Goal: Transaction & Acquisition: Purchase product/service

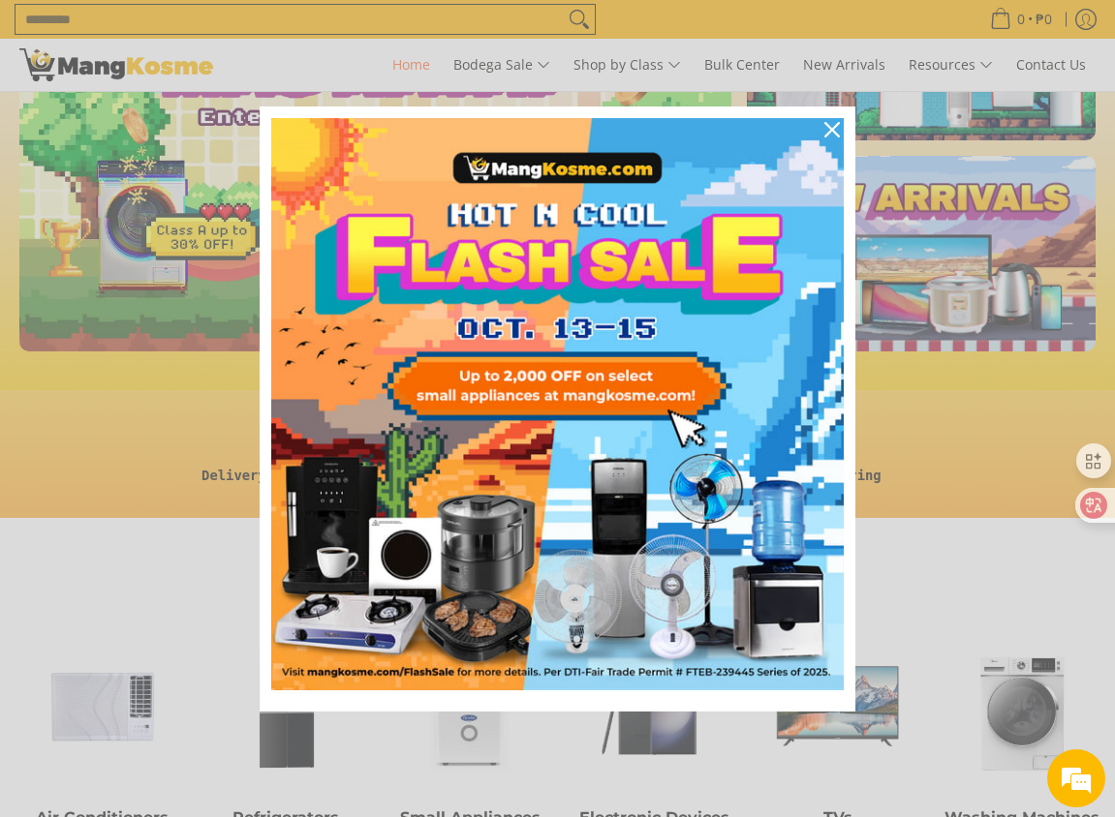
scroll to position [484, 0]
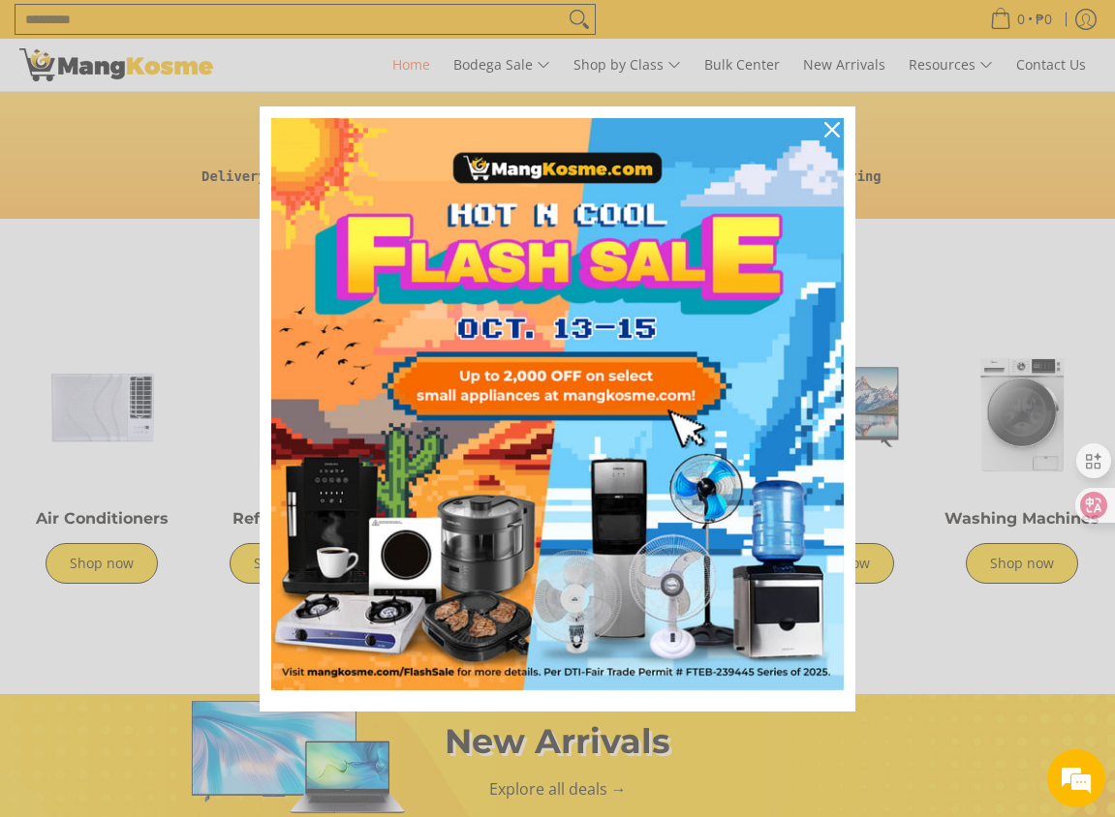
click at [167, 304] on div "Marketing offer form" at bounding box center [557, 408] width 1115 height 817
click at [829, 119] on div "Close" at bounding box center [831, 129] width 31 height 31
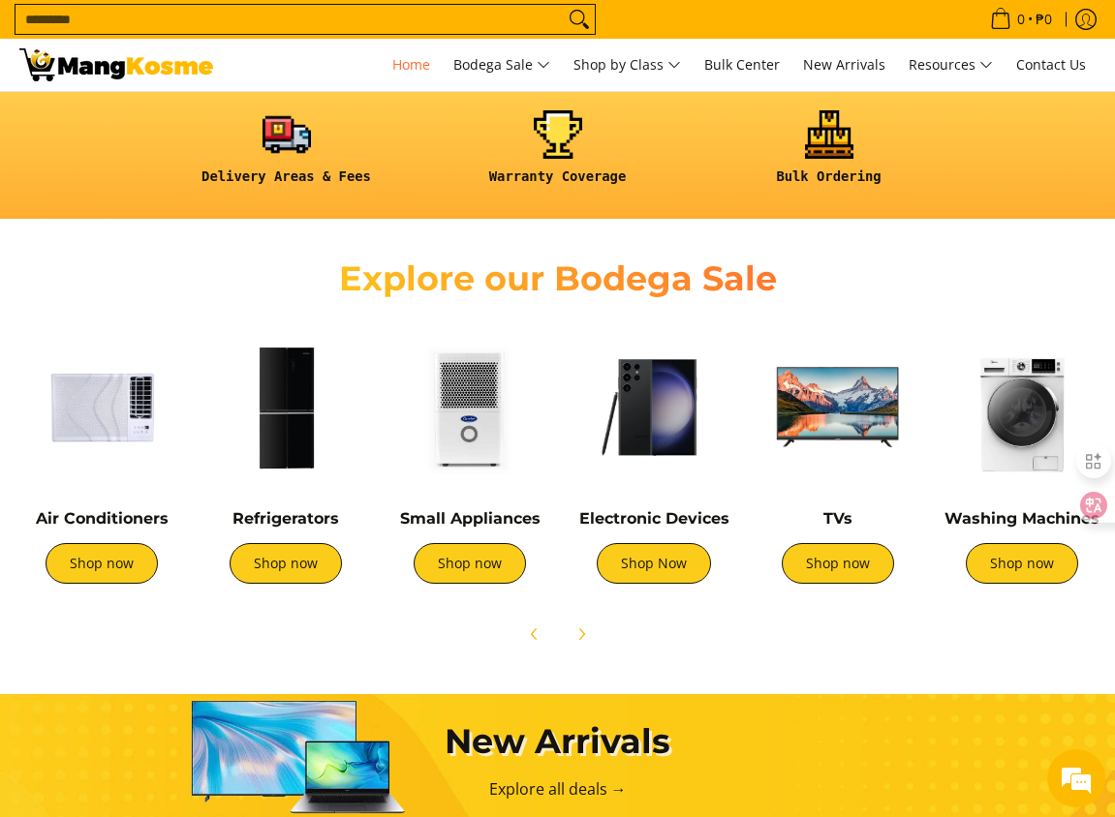
scroll to position [0, 0]
drag, startPoint x: 902, startPoint y: 274, endPoint x: 799, endPoint y: 289, distance: 103.7
click at [703, 290] on div "Explore our Bodega Sale" at bounding box center [557, 276] width 1095 height 77
click at [583, 628] on icon "Next" at bounding box center [580, 634] width 15 height 15
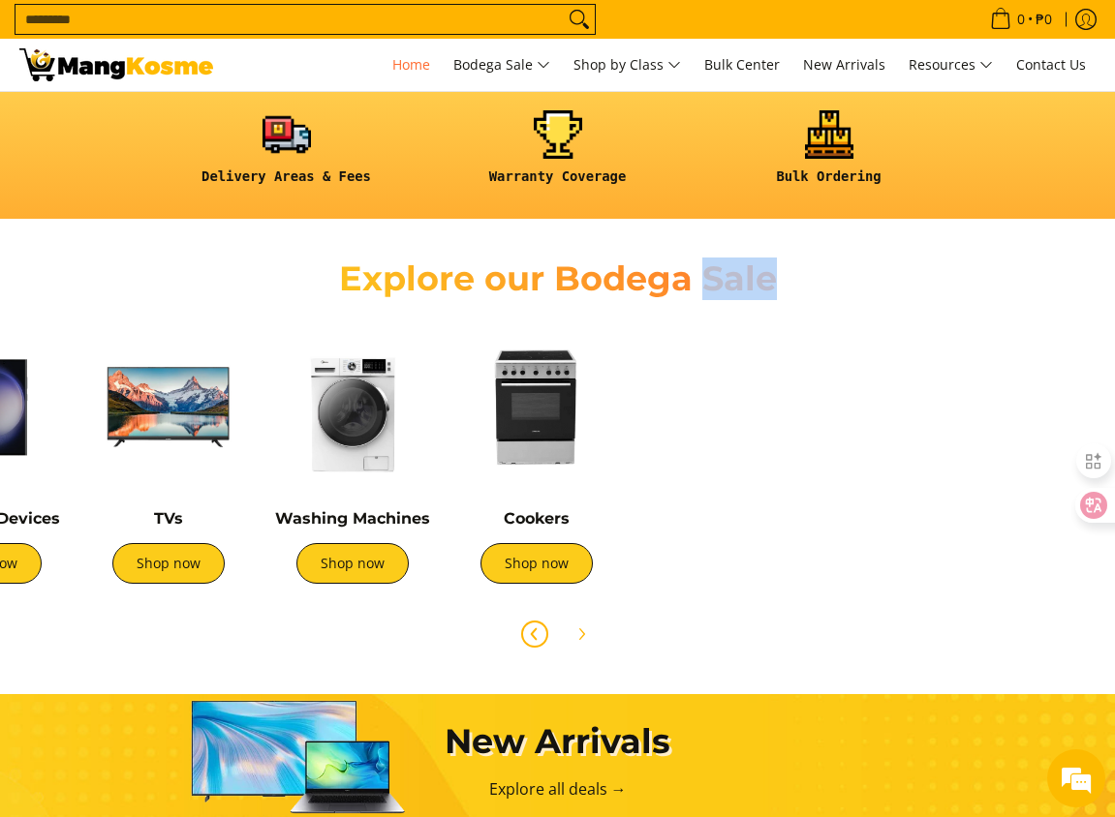
click at [538, 632] on icon "Previous" at bounding box center [534, 634] width 15 height 15
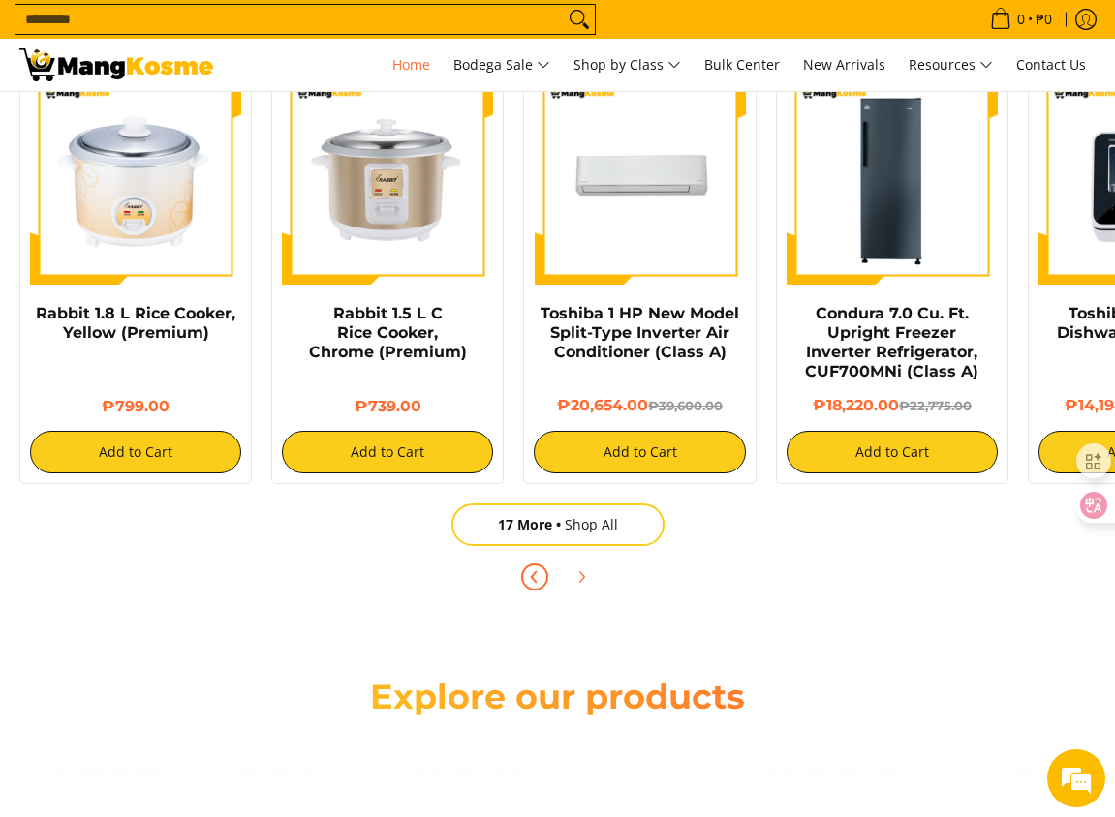
scroll to position [1259, 0]
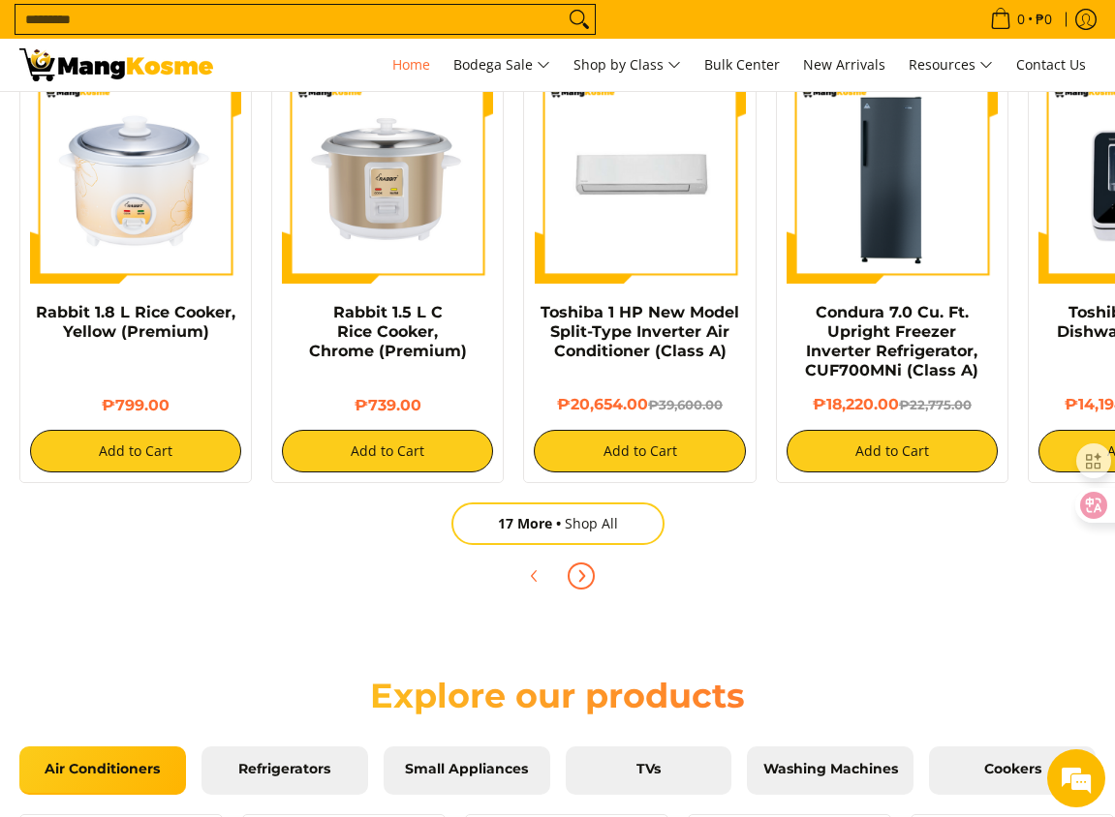
click at [587, 573] on icon "Next" at bounding box center [580, 576] width 15 height 15
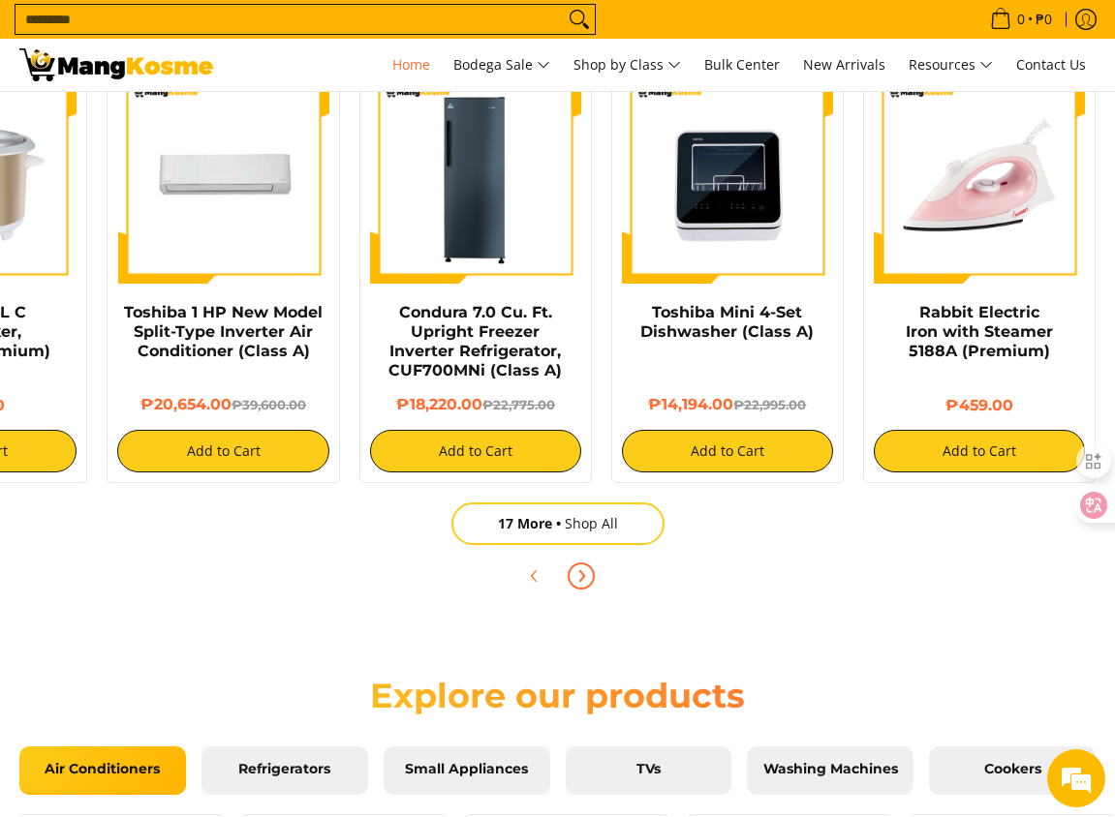
scroll to position [0, 0]
click at [588, 564] on button "Next" at bounding box center [581, 576] width 43 height 43
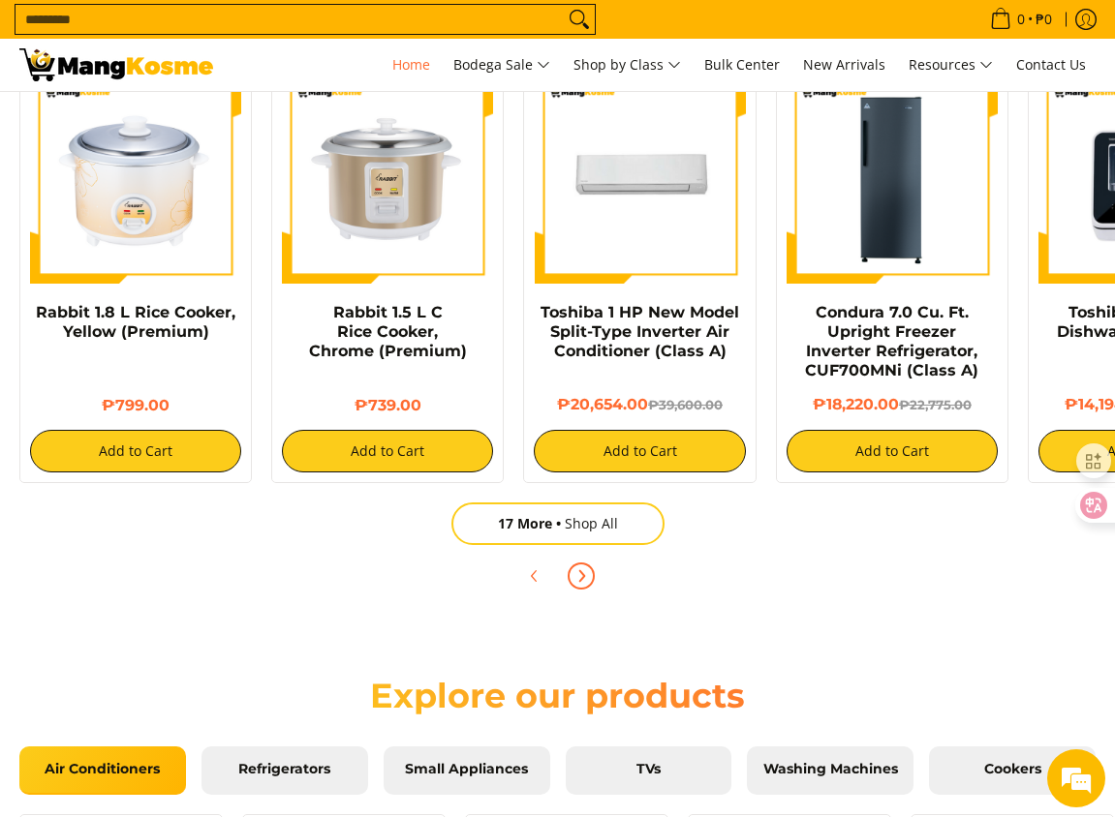
click at [587, 582] on icon "Next" at bounding box center [580, 576] width 15 height 15
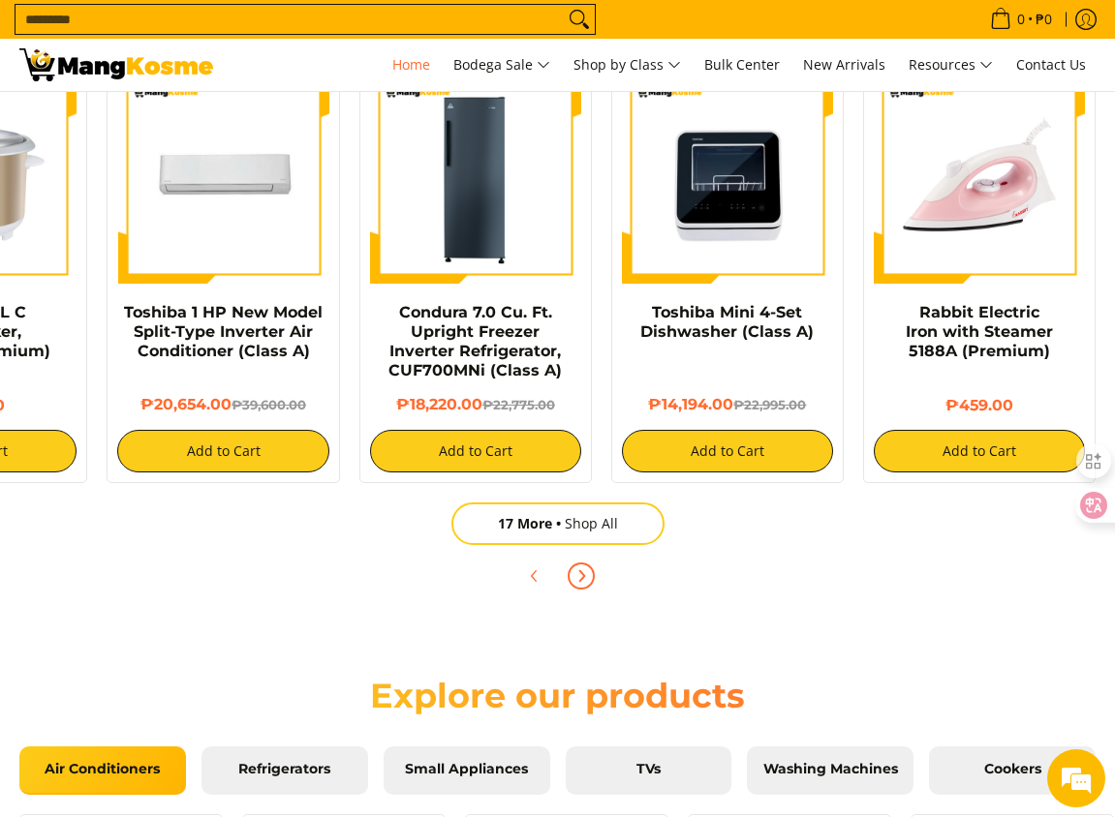
click at [586, 581] on icon "Next" at bounding box center [580, 576] width 15 height 15
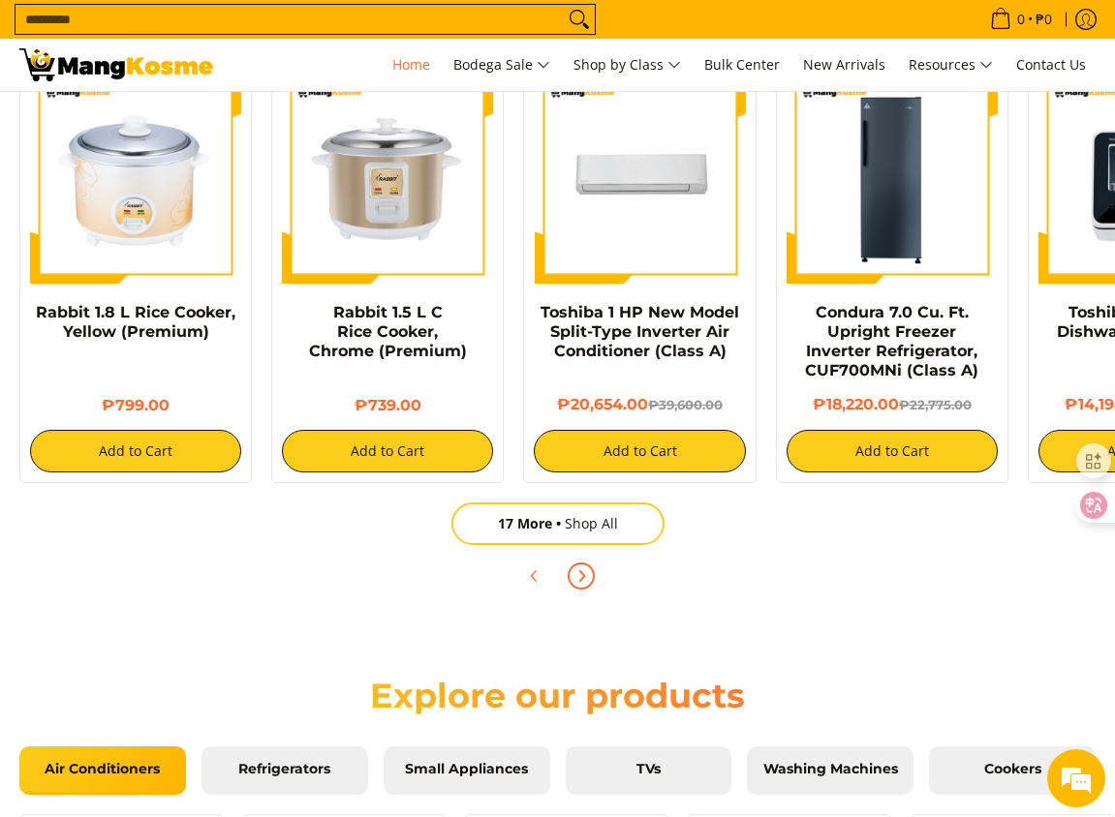
scroll to position [0, 712]
click at [583, 575] on icon "Next" at bounding box center [581, 575] width 5 height 11
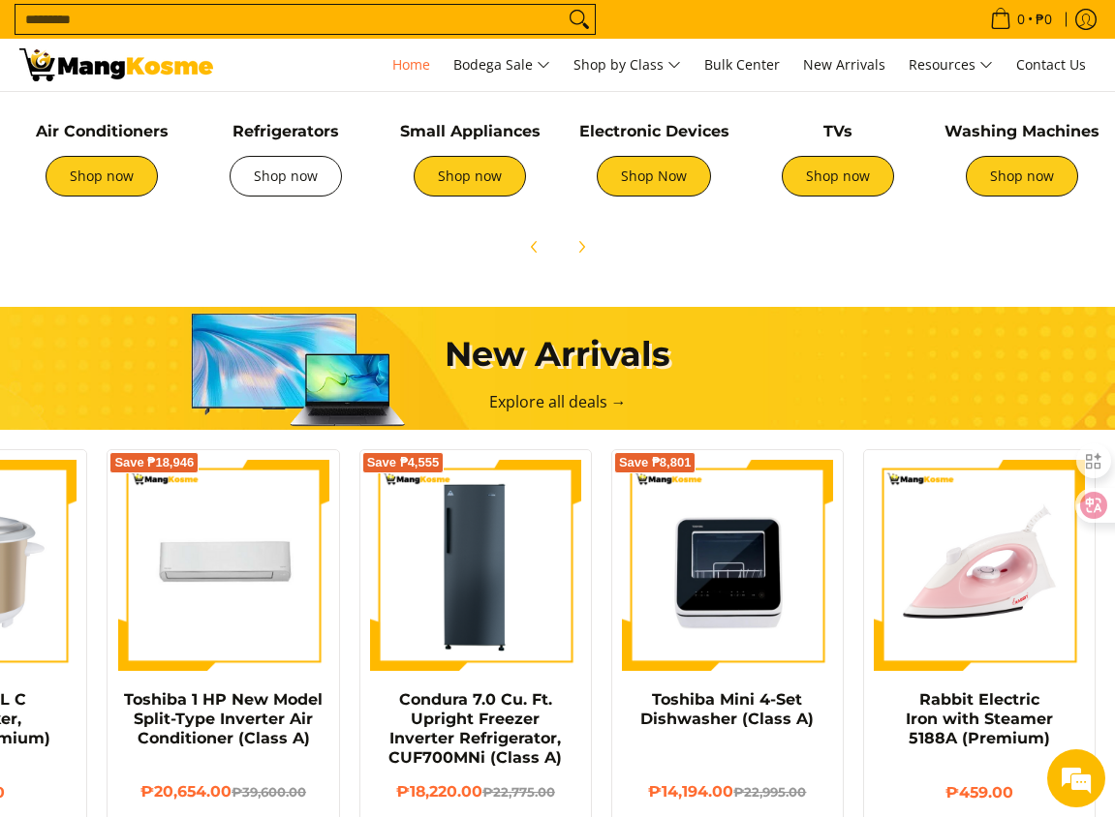
scroll to position [0, 1424]
click at [673, 178] on link "Shop Now" at bounding box center [654, 176] width 114 height 41
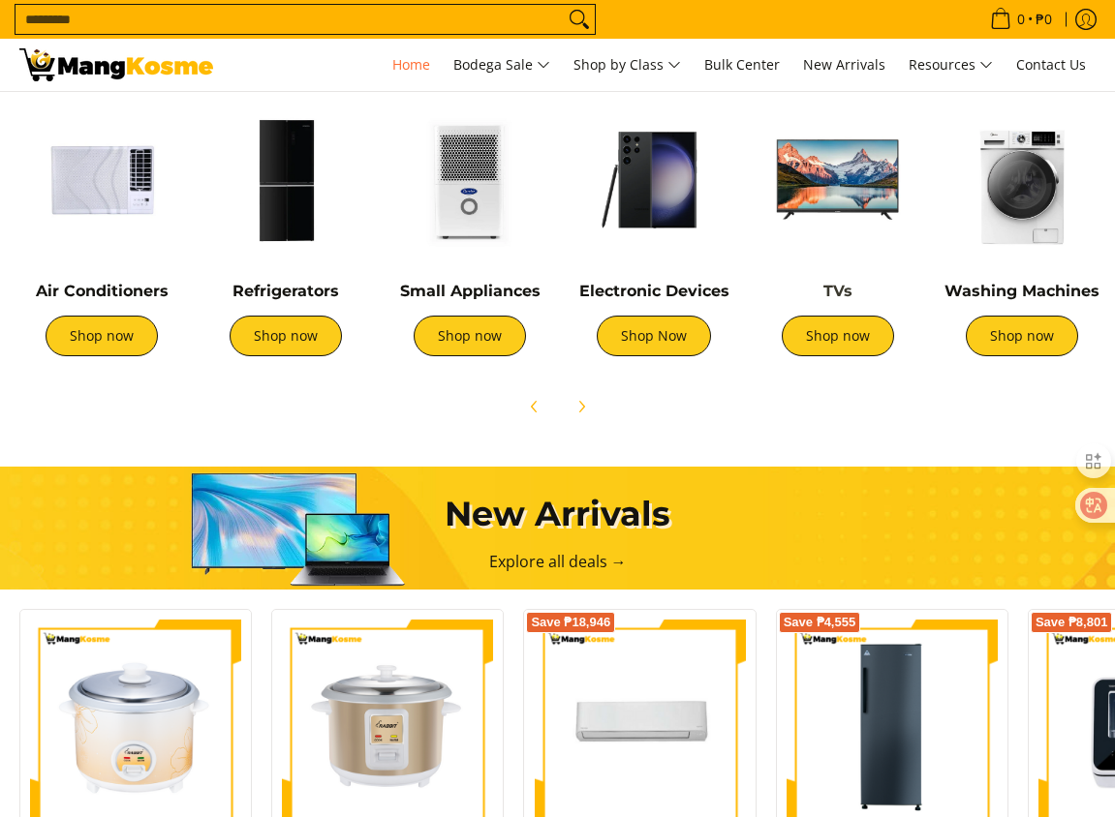
scroll to position [678, 0]
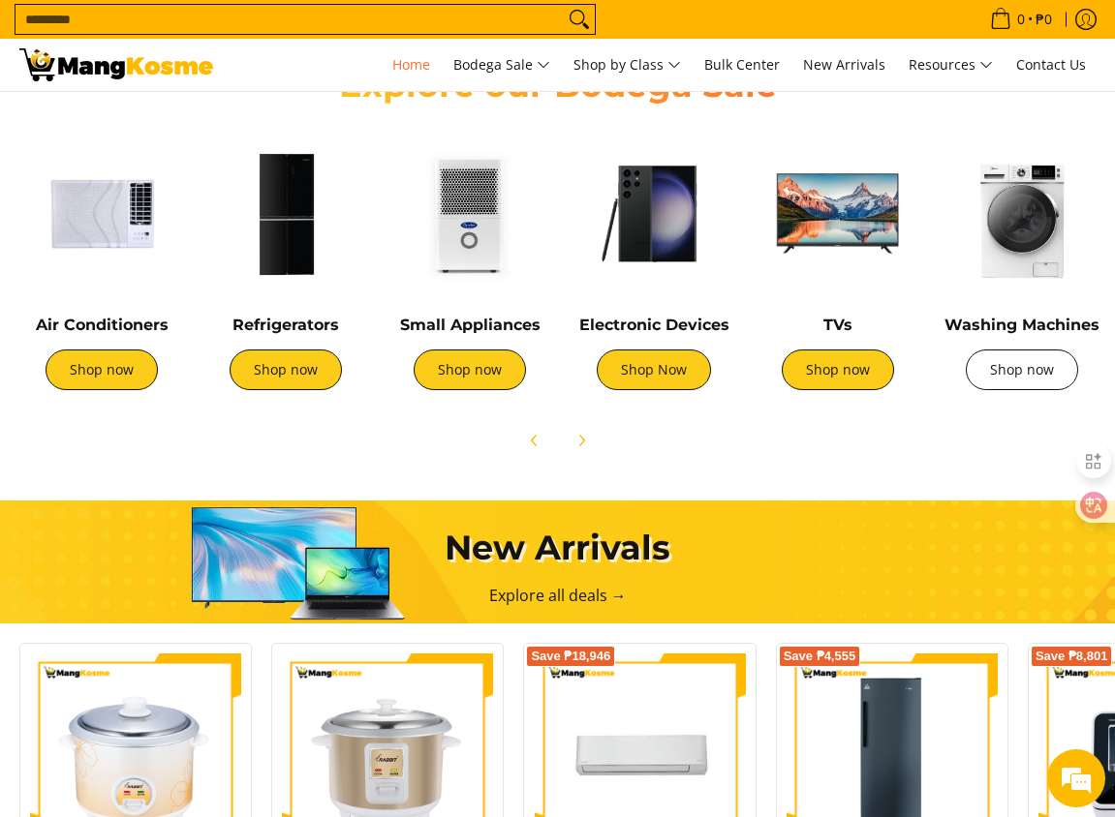
click at [1027, 367] on link "Shop now" at bounding box center [1022, 370] width 112 height 41
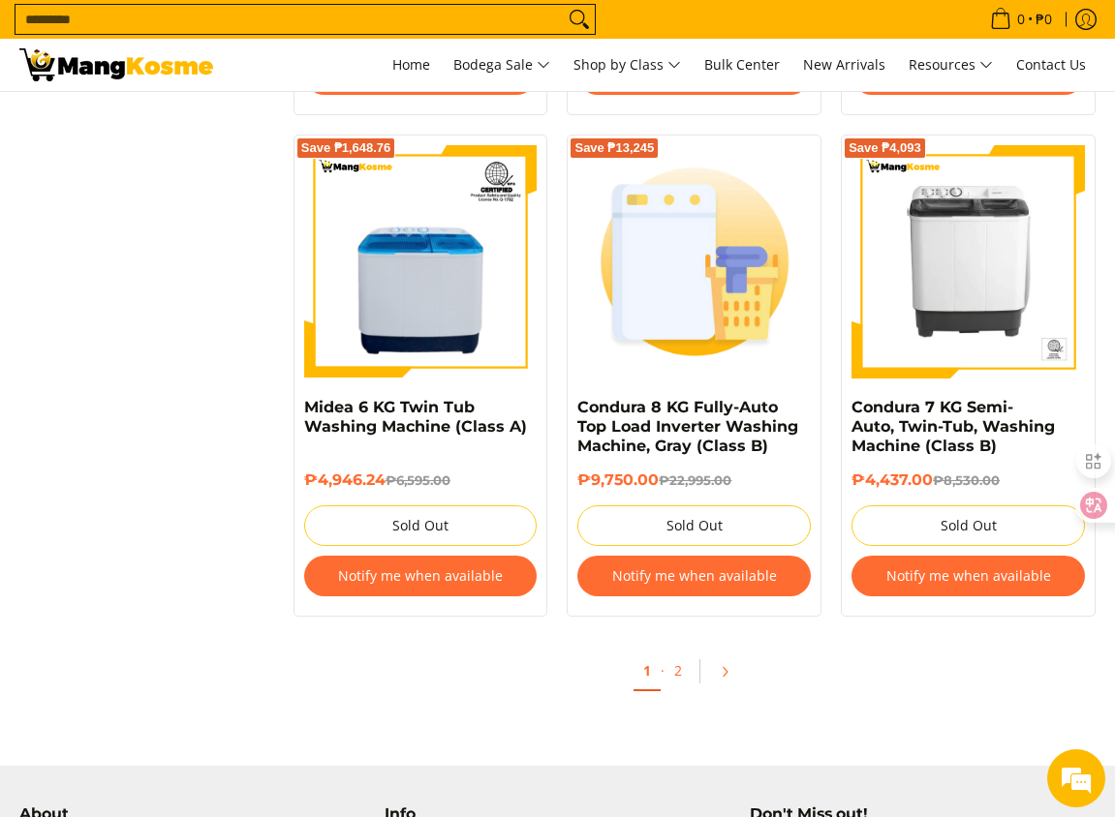
scroll to position [4065, 0]
